Goal: Use online tool/utility: Use online tool/utility

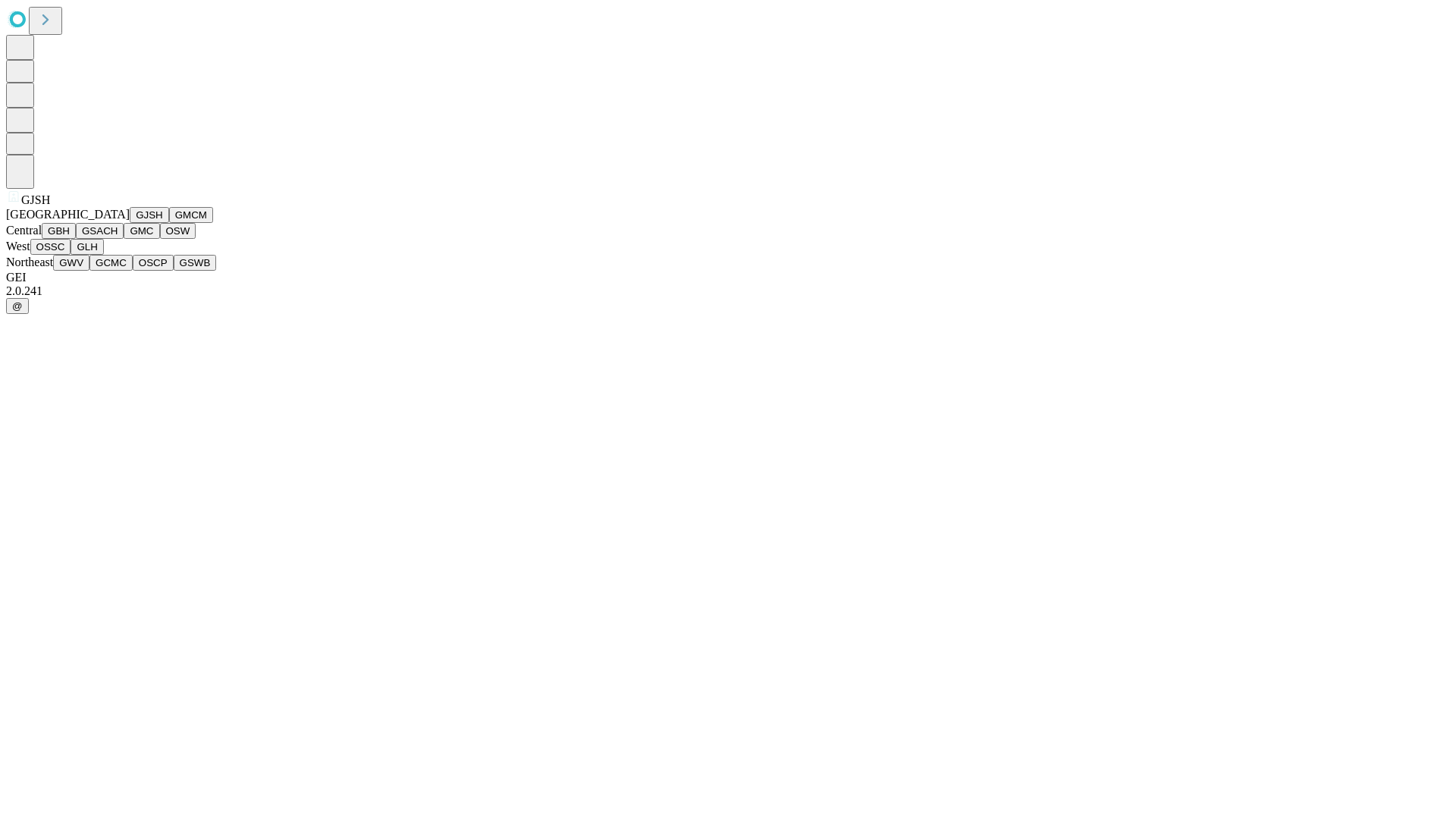
click at [130, 223] on button "GJSH" at bounding box center [150, 214] width 40 height 16
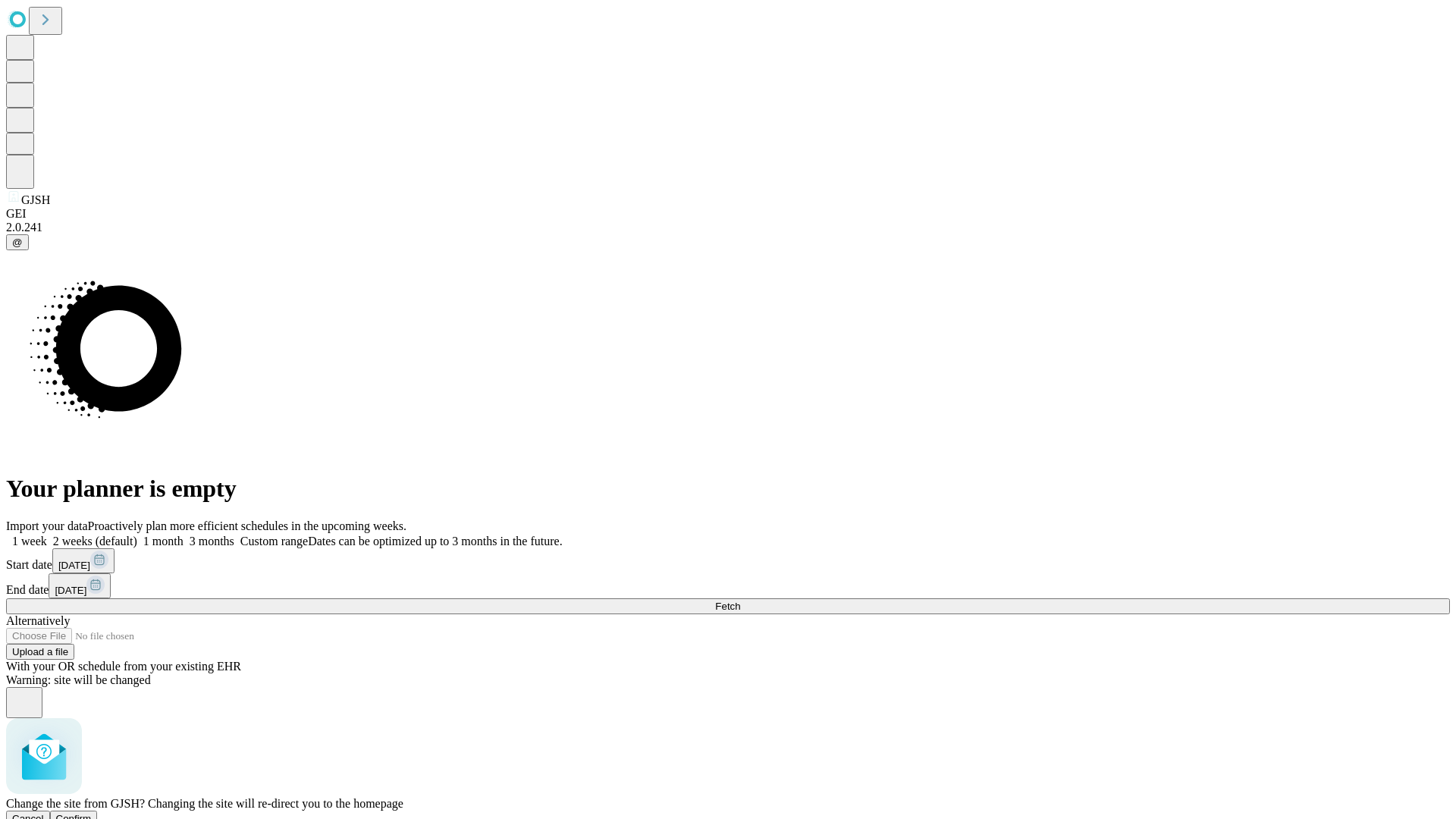
click at [92, 813] on span "Confirm" at bounding box center [73, 818] width 35 height 11
click at [183, 534] on label "1 month" at bounding box center [160, 541] width 46 height 13
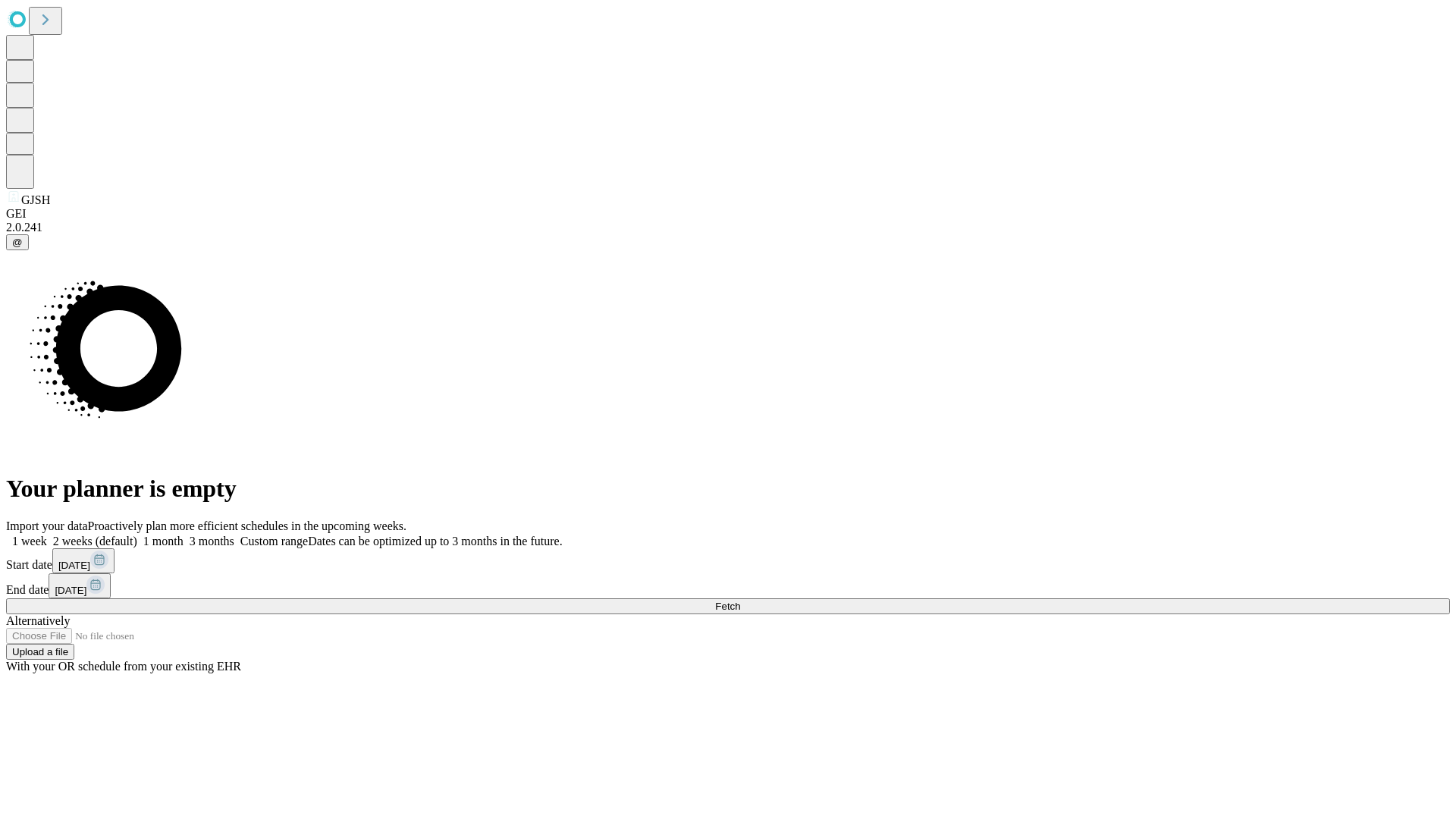
click at [740, 601] on span "Fetch" at bounding box center [727, 606] width 25 height 11
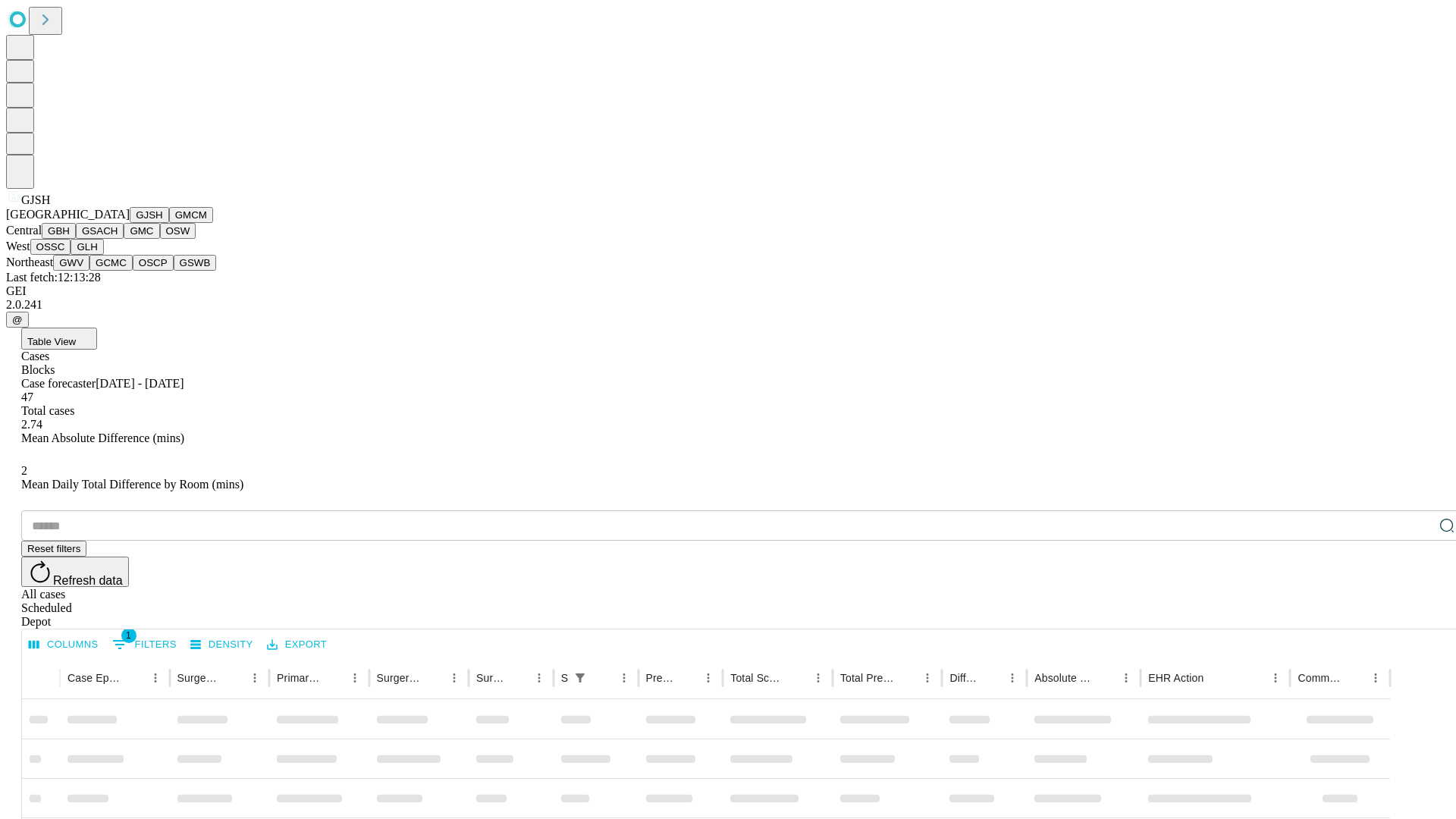
click at [169, 223] on button "GMCM" at bounding box center [191, 214] width 44 height 16
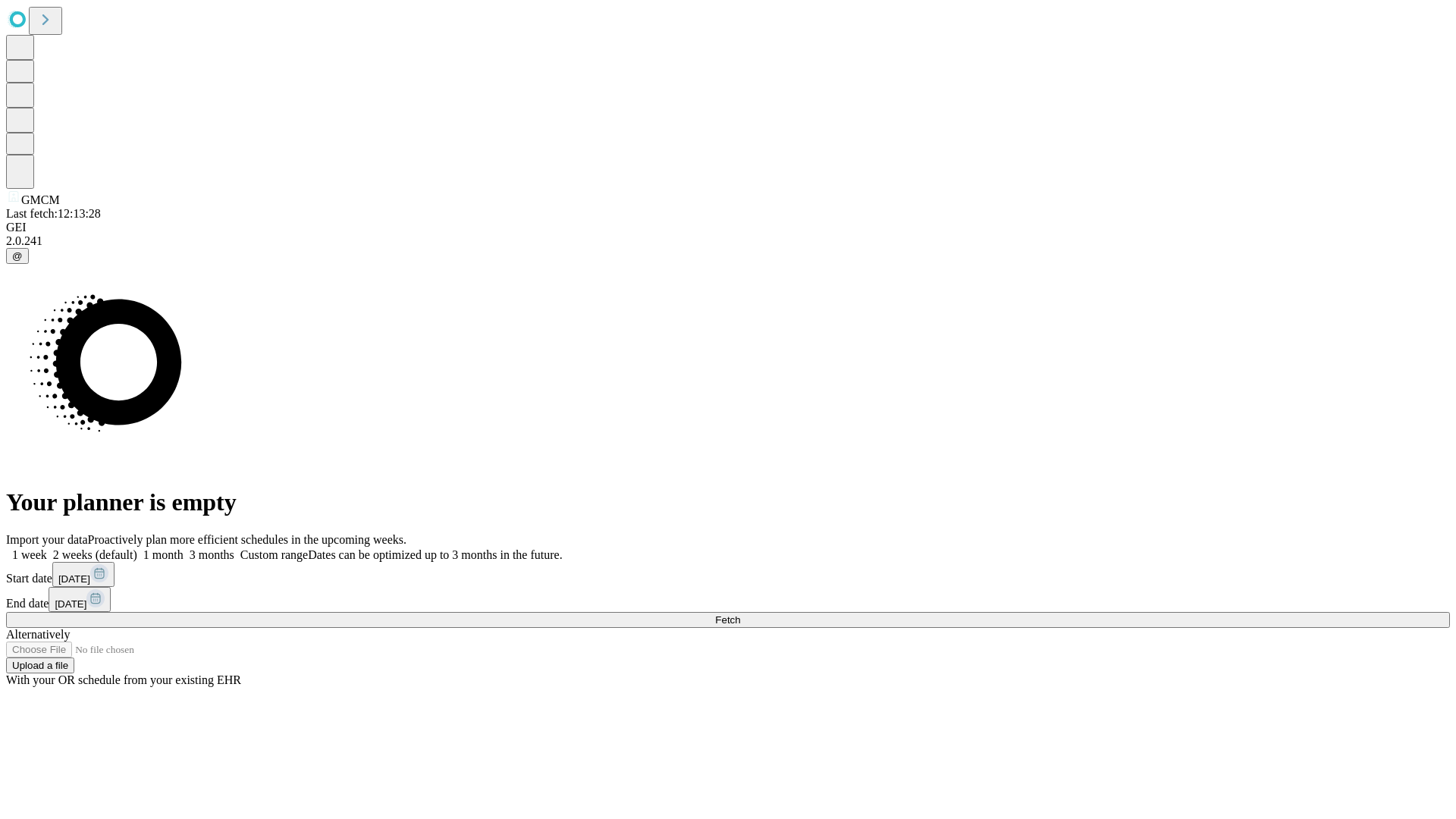
click at [183, 548] on label "1 month" at bounding box center [160, 554] width 46 height 13
click at [740, 614] on span "Fetch" at bounding box center [727, 619] width 25 height 11
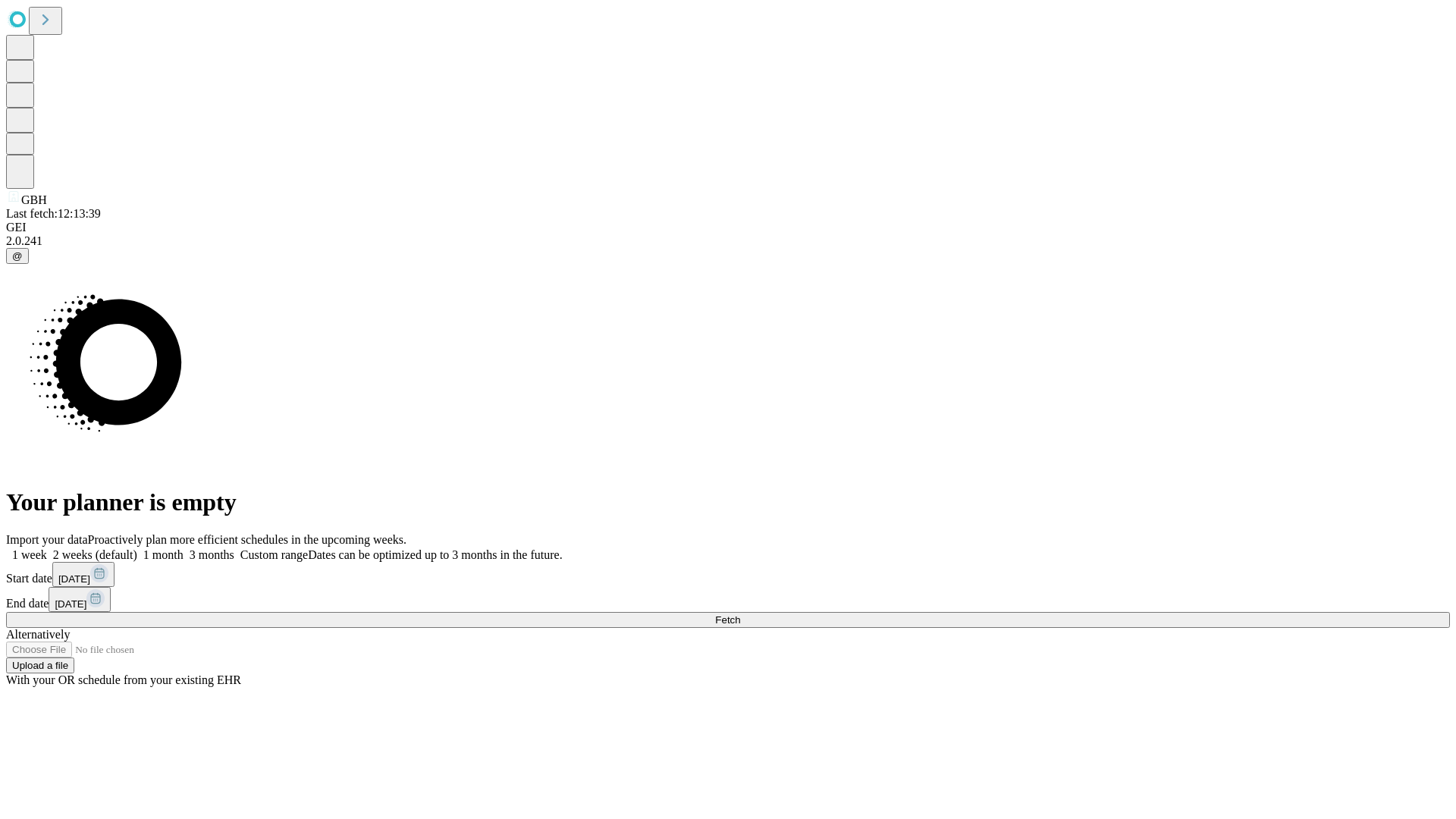
click at [183, 548] on label "1 month" at bounding box center [160, 554] width 46 height 13
click at [740, 614] on span "Fetch" at bounding box center [727, 619] width 25 height 11
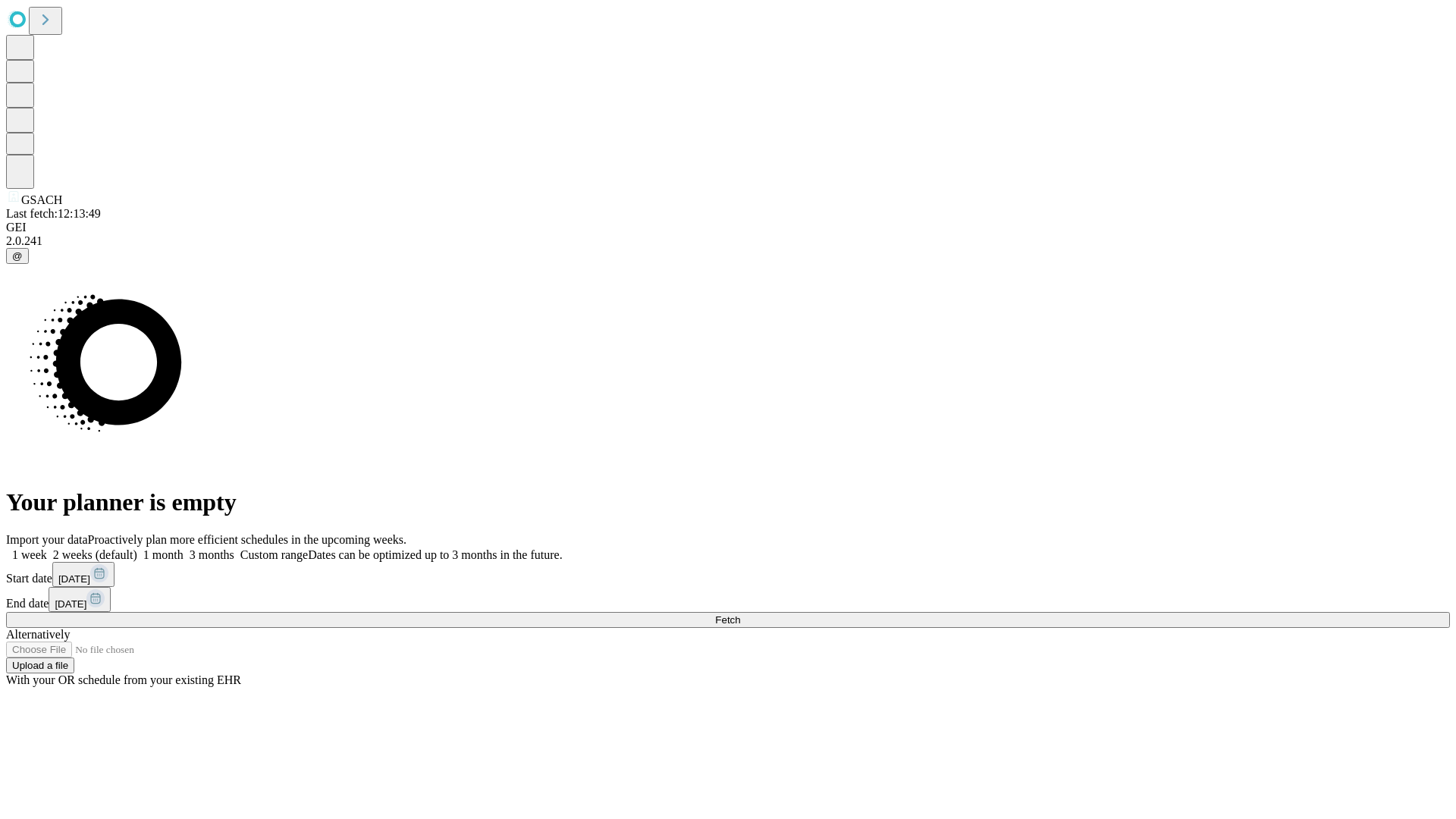
click at [183, 548] on label "1 month" at bounding box center [160, 554] width 46 height 13
click at [740, 614] on span "Fetch" at bounding box center [727, 619] width 25 height 11
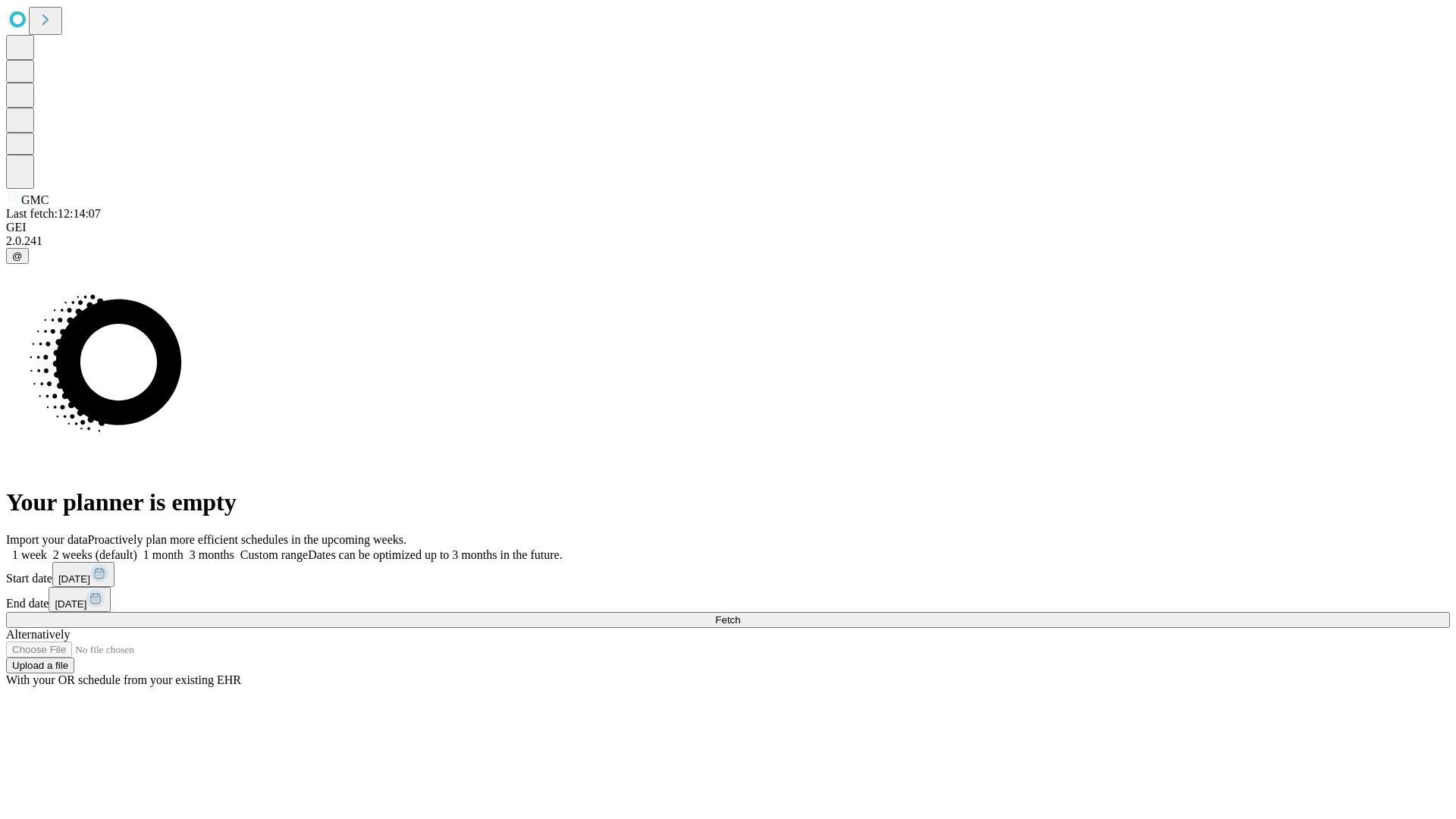
click at [183, 548] on label "1 month" at bounding box center [160, 554] width 46 height 13
click at [740, 614] on span "Fetch" at bounding box center [727, 619] width 25 height 11
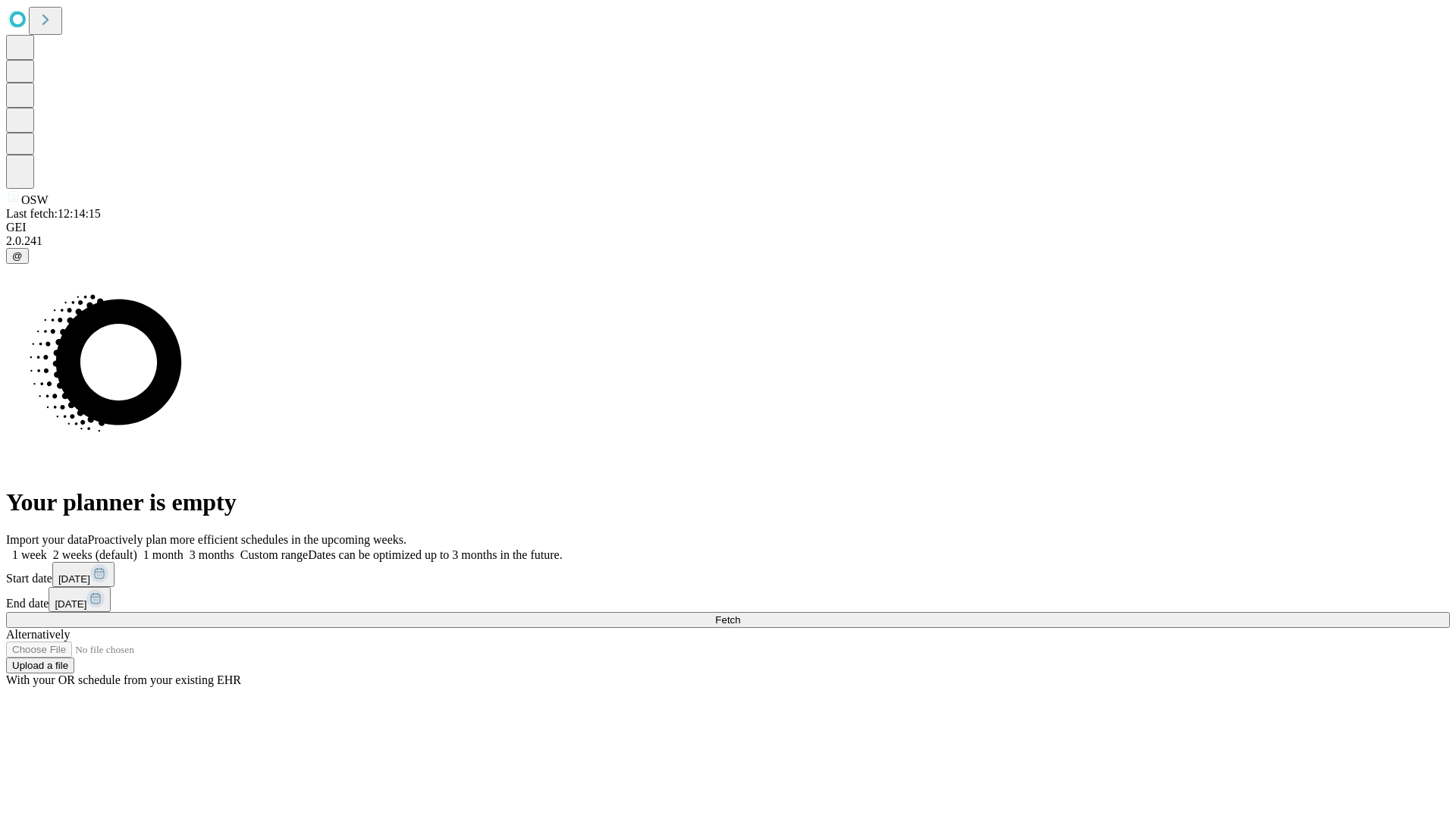
click at [183, 548] on label "1 month" at bounding box center [160, 554] width 46 height 13
click at [740, 614] on span "Fetch" at bounding box center [727, 619] width 25 height 11
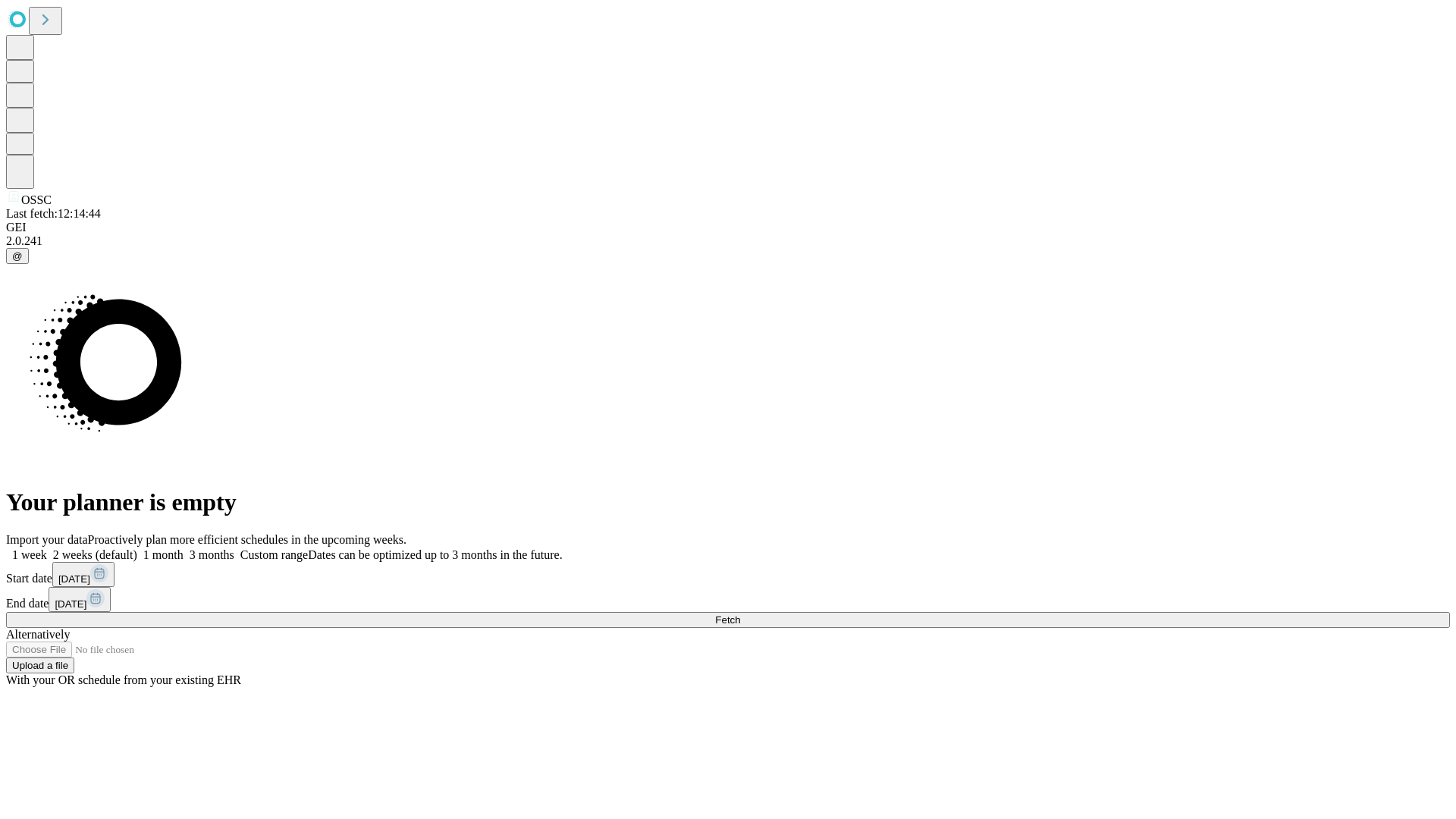
click at [183, 548] on label "1 month" at bounding box center [160, 554] width 46 height 13
click at [740, 614] on span "Fetch" at bounding box center [727, 619] width 25 height 11
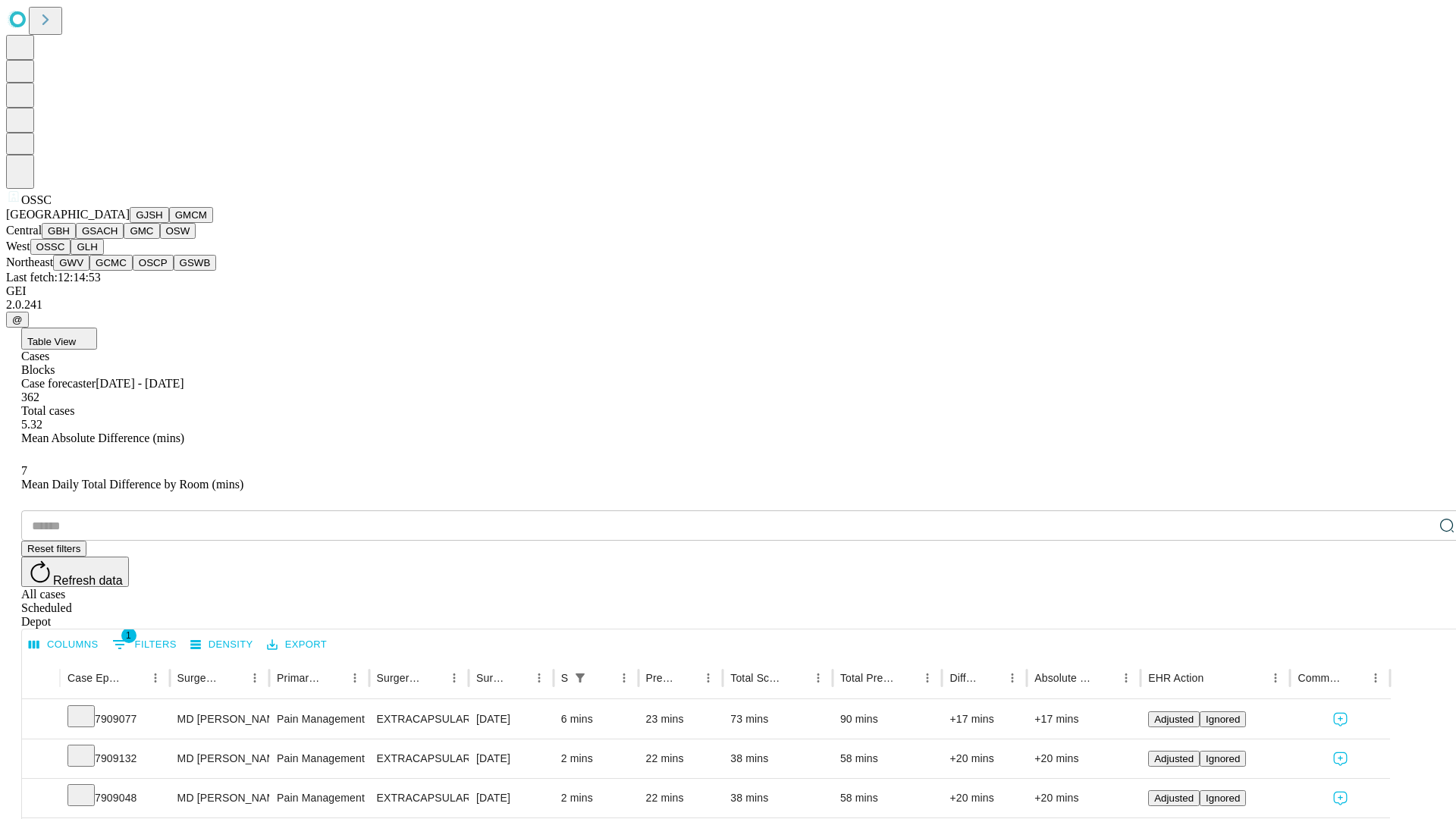
click at [103, 255] on button "GLH" at bounding box center [87, 246] width 33 height 16
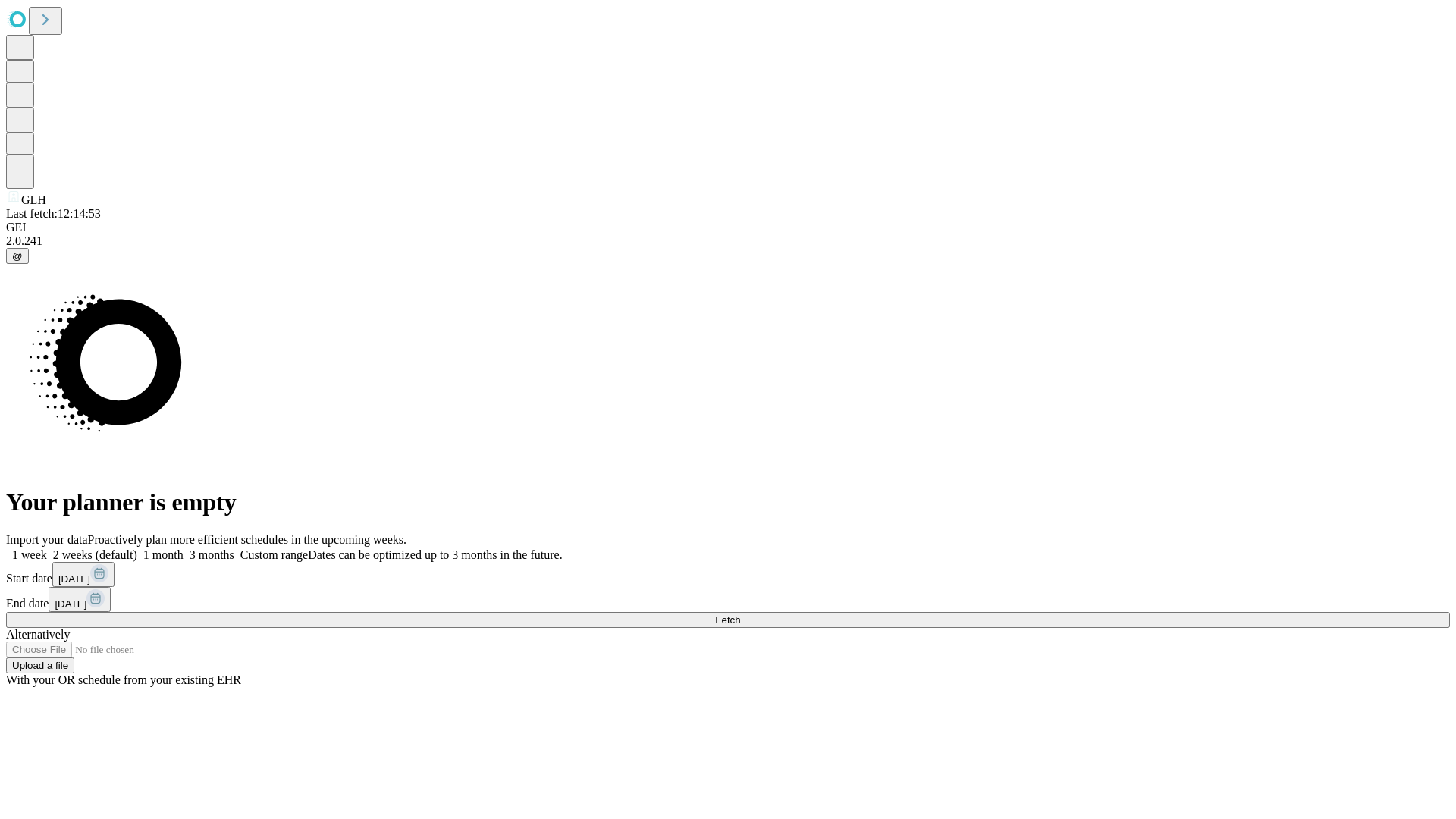
click at [183, 548] on label "1 month" at bounding box center [160, 554] width 46 height 13
click at [740, 614] on span "Fetch" at bounding box center [727, 619] width 25 height 11
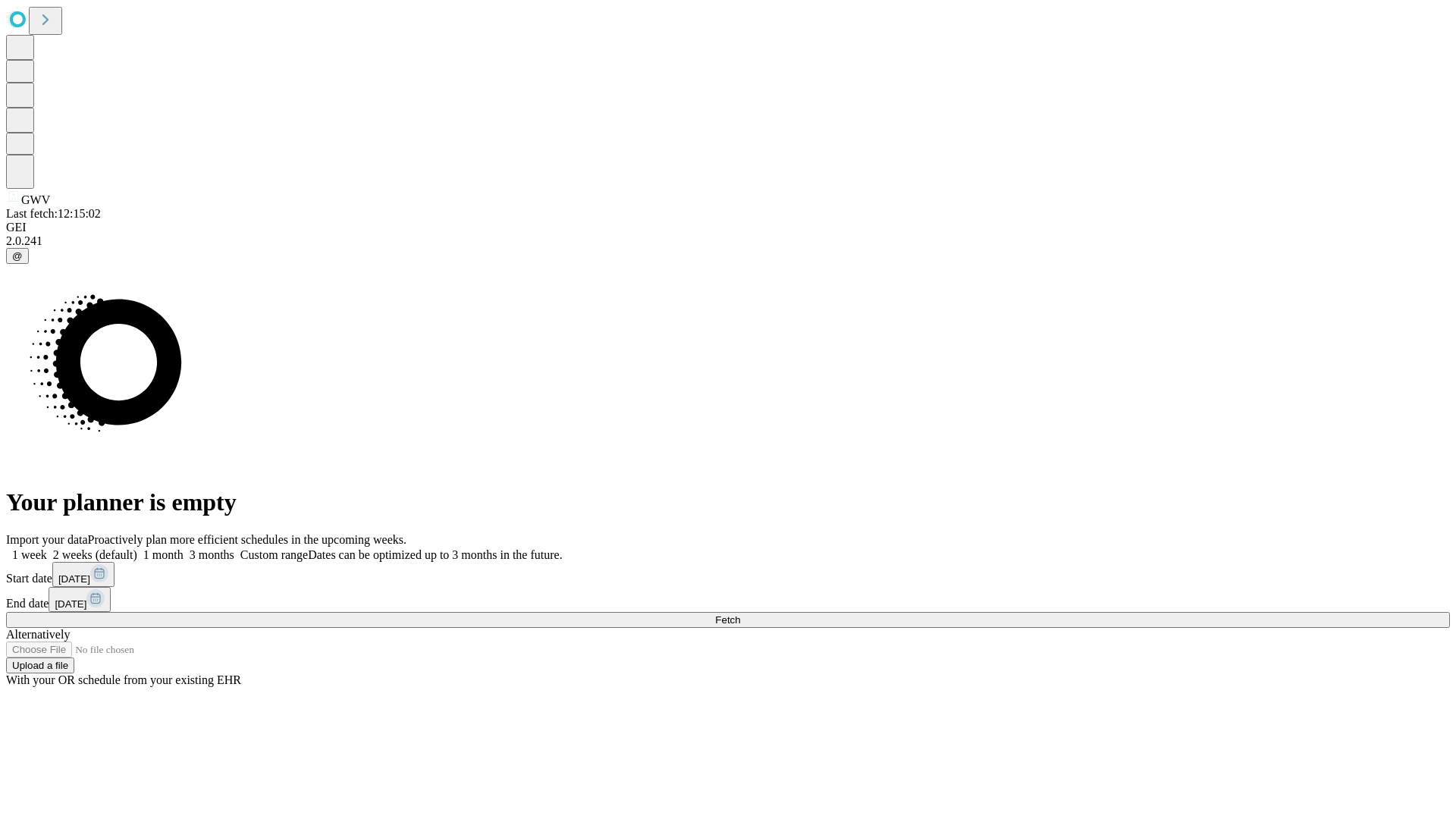
click at [183, 548] on label "1 month" at bounding box center [160, 554] width 46 height 13
click at [740, 614] on span "Fetch" at bounding box center [727, 619] width 25 height 11
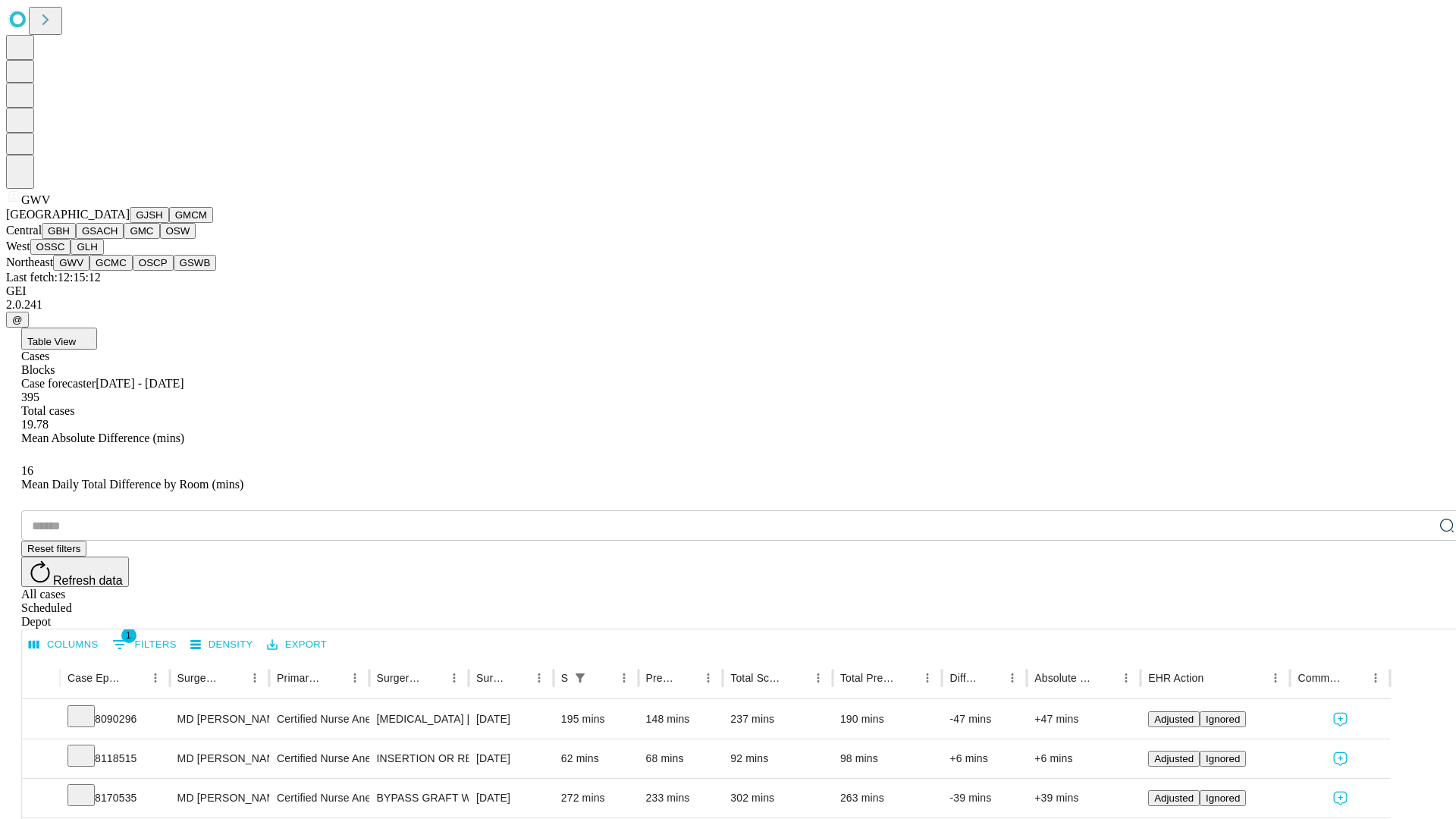
click at [118, 271] on button "GCMC" at bounding box center [111, 263] width 43 height 16
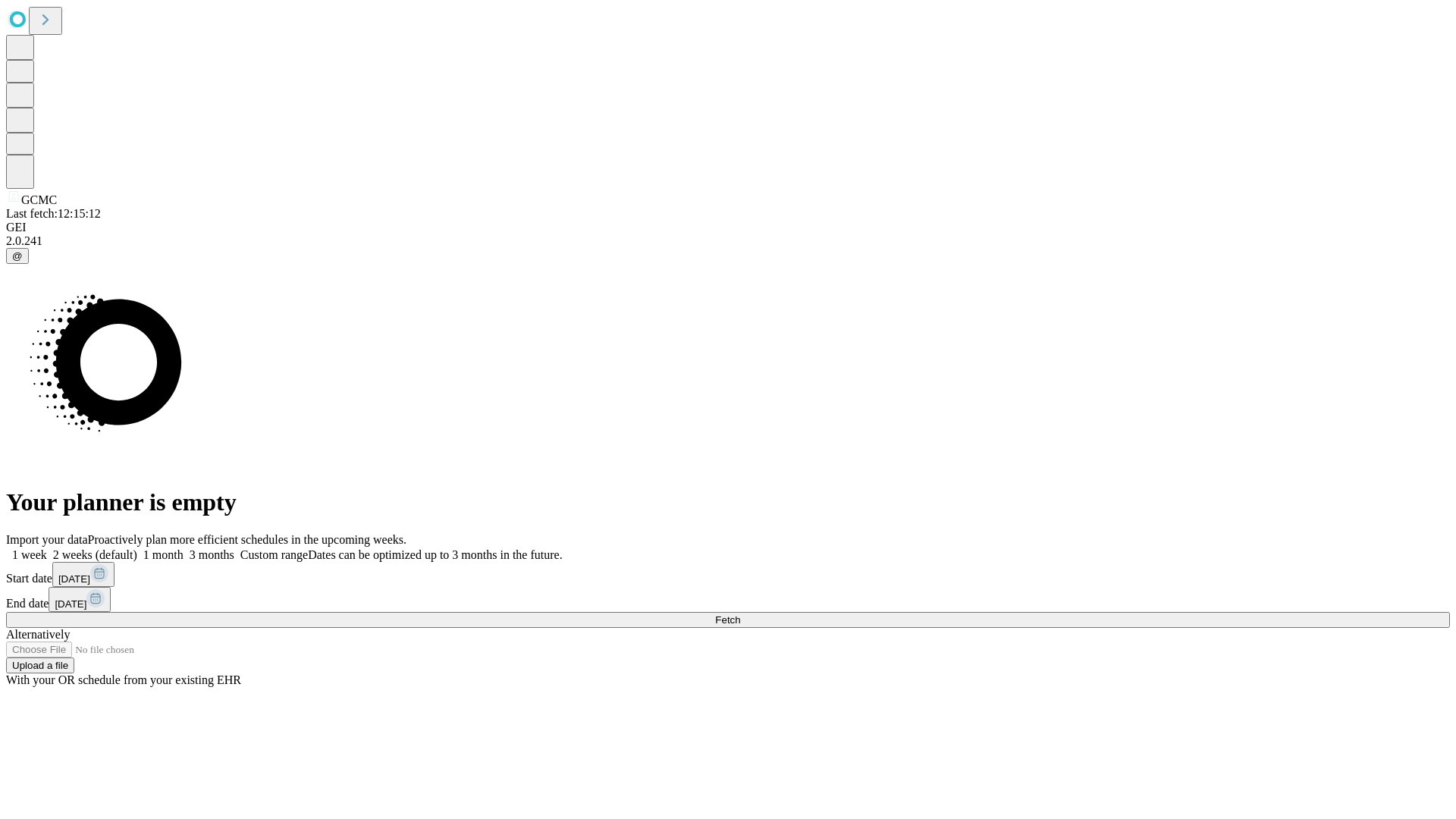
click at [183, 548] on label "1 month" at bounding box center [160, 554] width 46 height 13
click at [740, 614] on span "Fetch" at bounding box center [727, 619] width 25 height 11
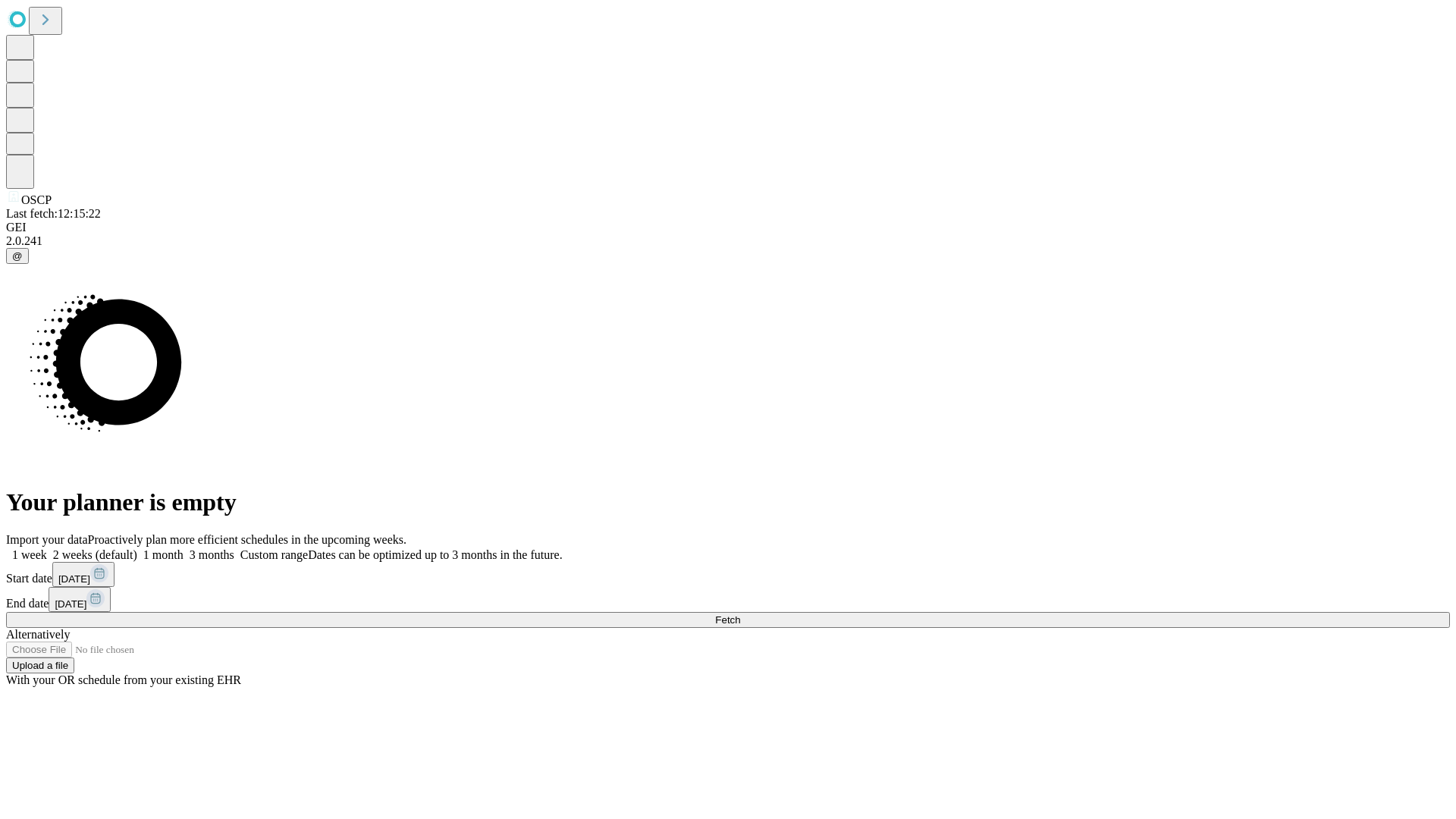
click at [183, 548] on label "1 month" at bounding box center [160, 554] width 46 height 13
click at [740, 614] on span "Fetch" at bounding box center [727, 619] width 25 height 11
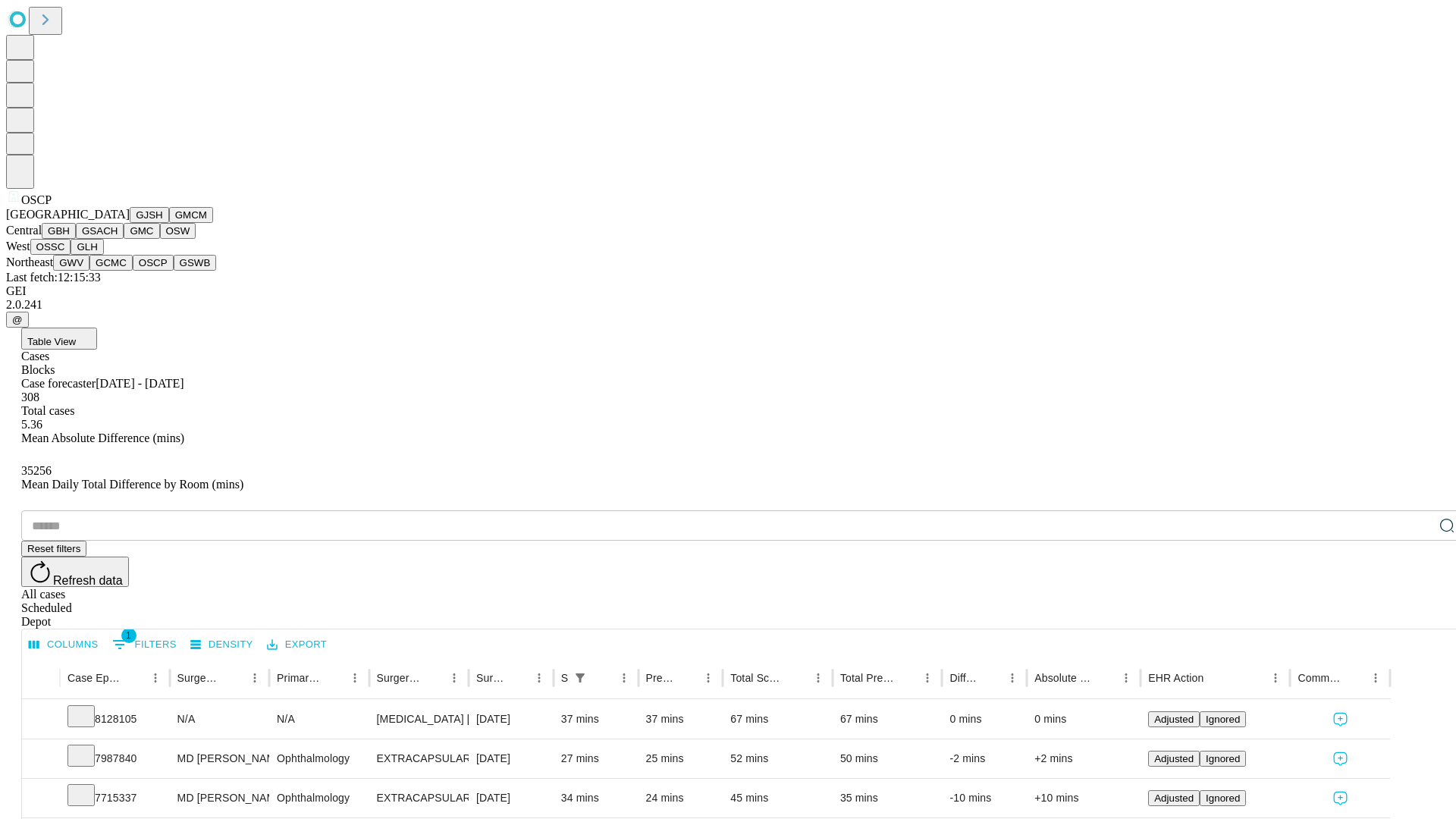
click at [174, 271] on button "GSWB" at bounding box center [195, 263] width 43 height 16
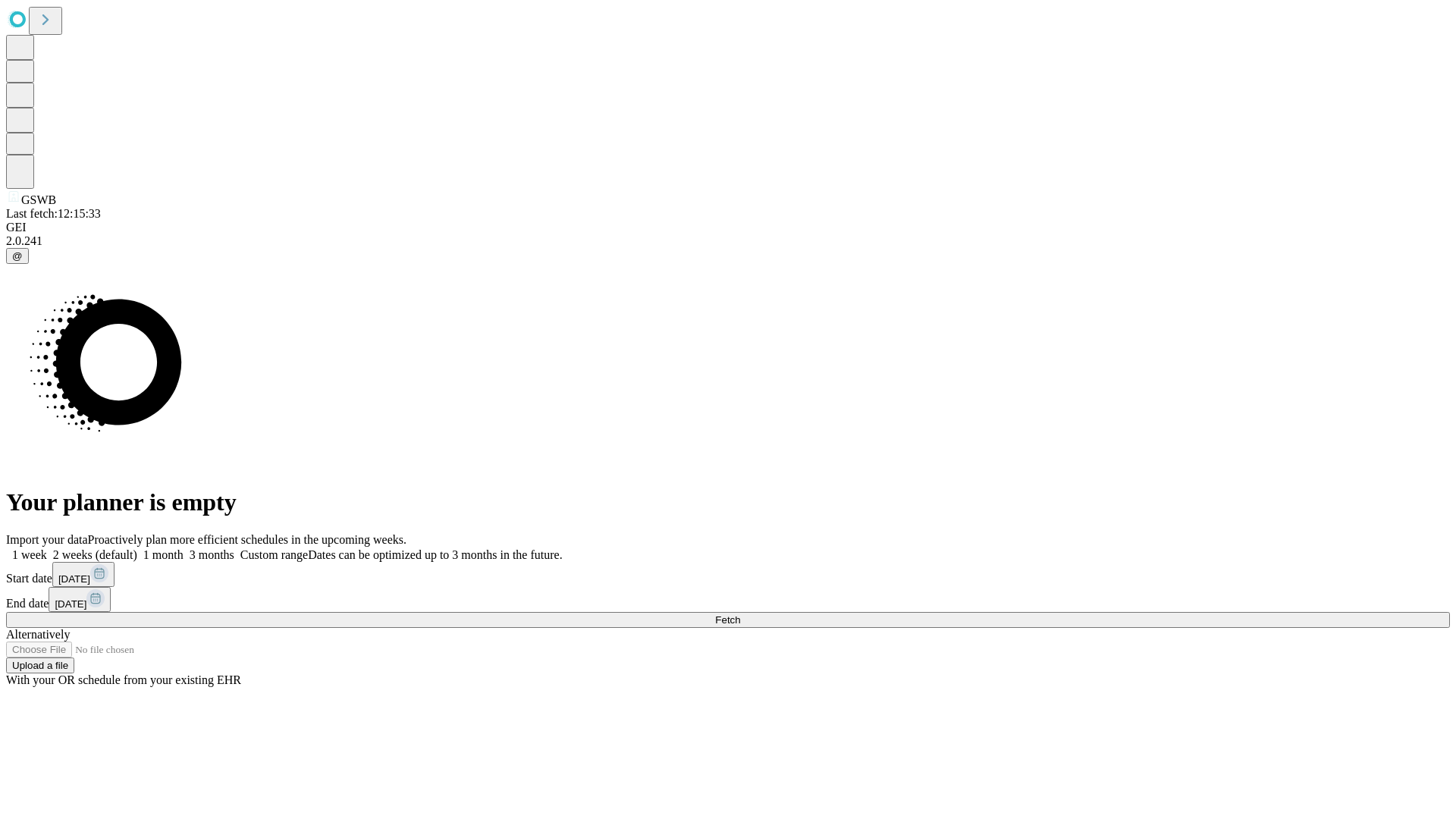
click at [183, 548] on label "1 month" at bounding box center [160, 554] width 46 height 13
click at [740, 614] on span "Fetch" at bounding box center [727, 619] width 25 height 11
